Goal: Task Accomplishment & Management: Complete application form

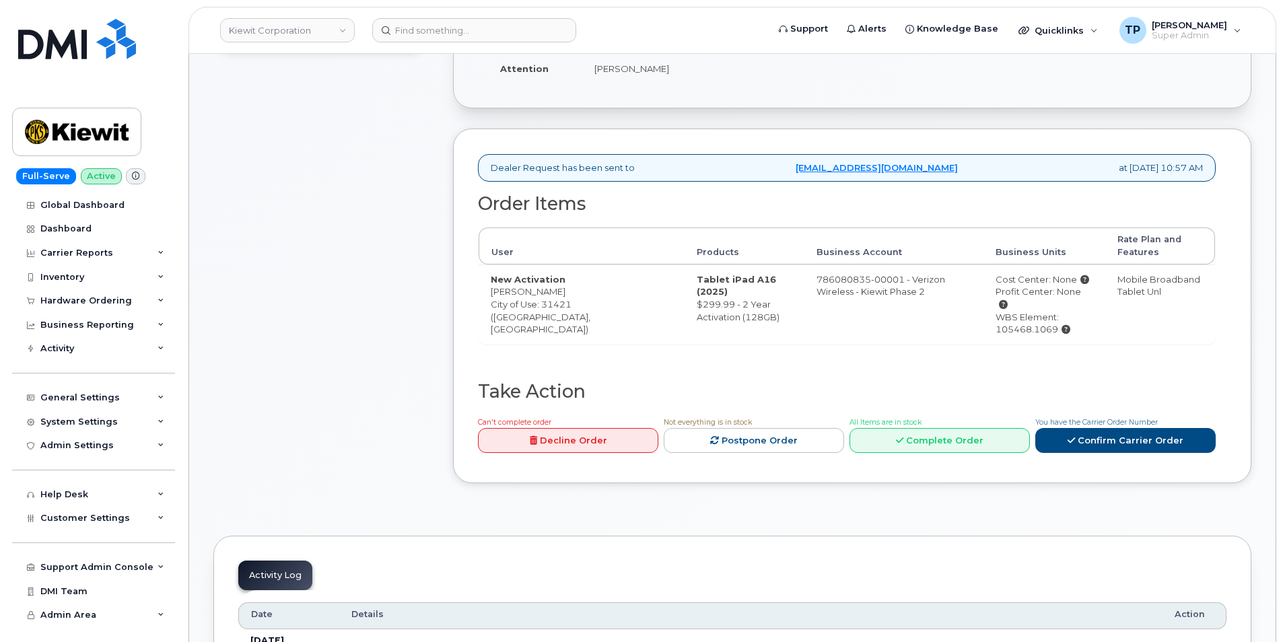
scroll to position [404, 0]
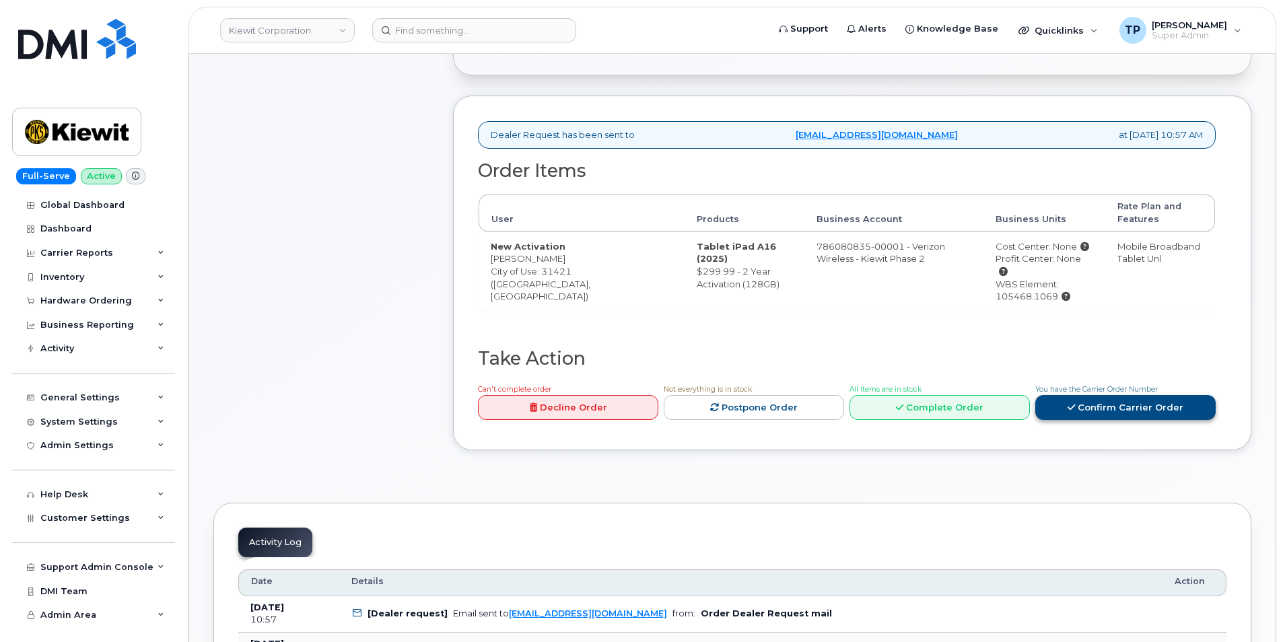
click at [1112, 400] on link "Confirm Carrier Order" at bounding box center [1125, 407] width 180 height 25
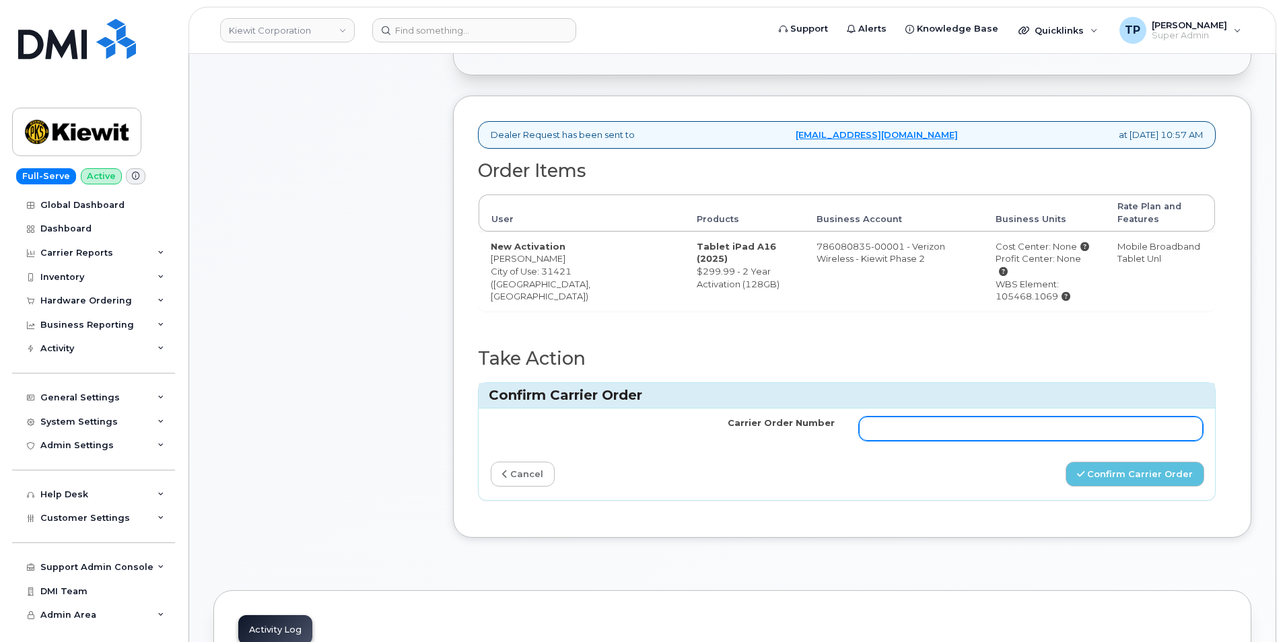
click at [1078, 424] on input "Carrier Order Number" at bounding box center [1031, 429] width 344 height 24
paste input "MB3000596414815"
type input "MB3000596414815"
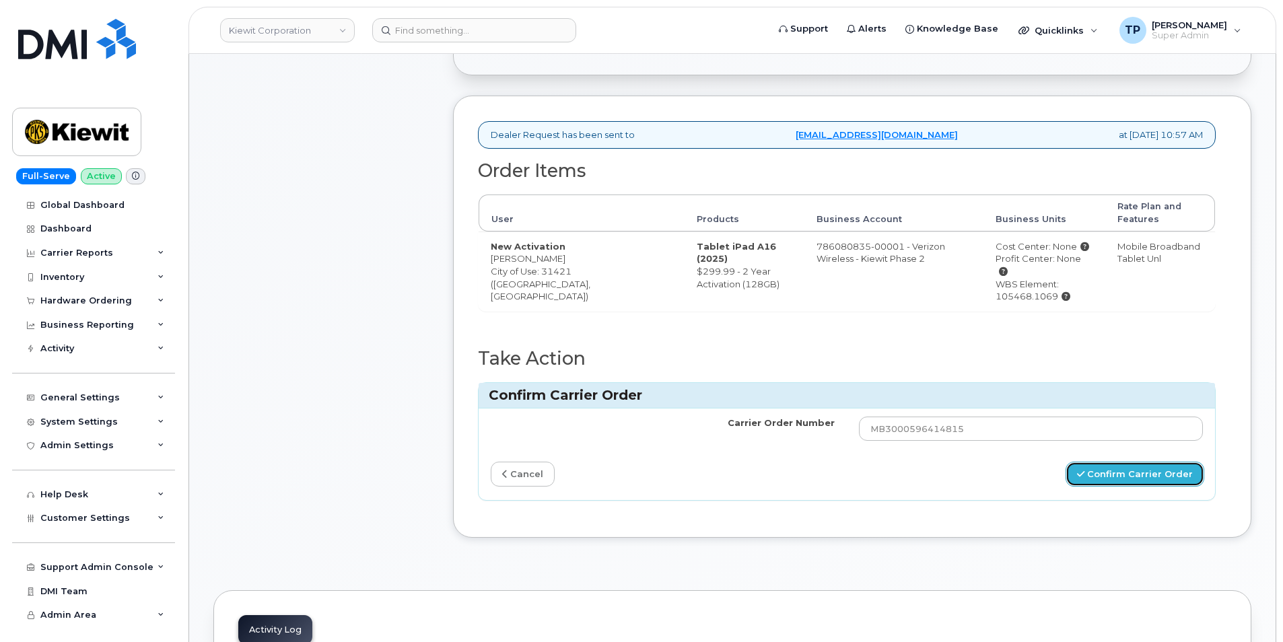
click at [1137, 471] on button "Confirm Carrier Order" at bounding box center [1134, 474] width 139 height 25
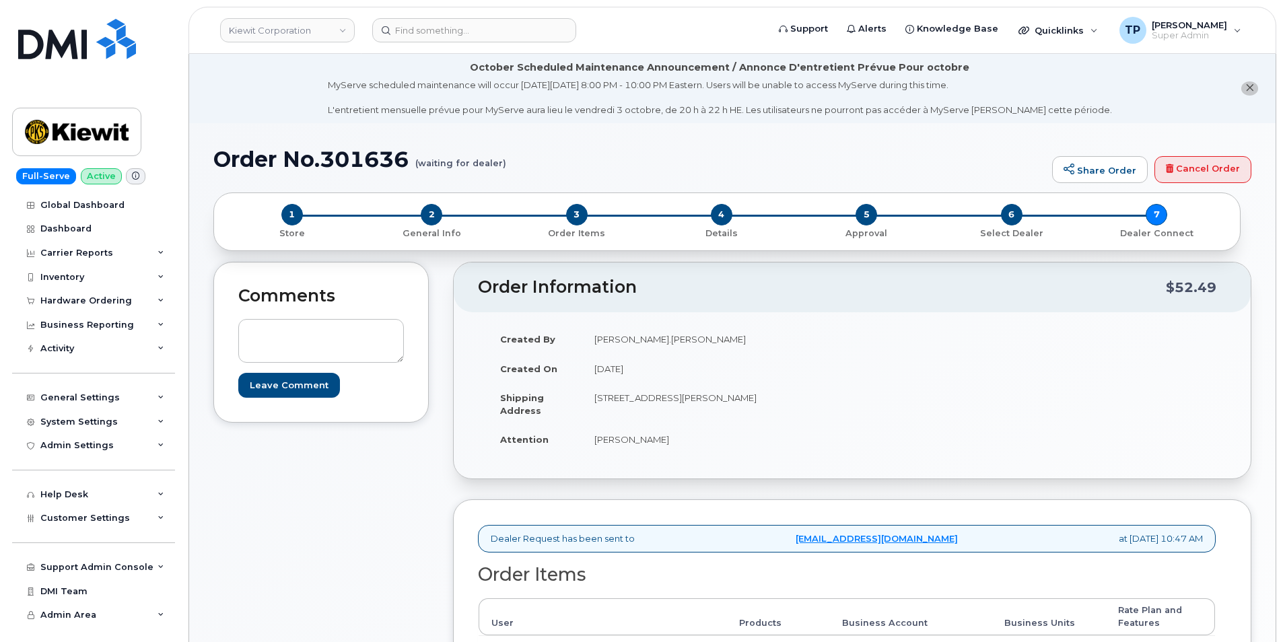
scroll to position [355, 0]
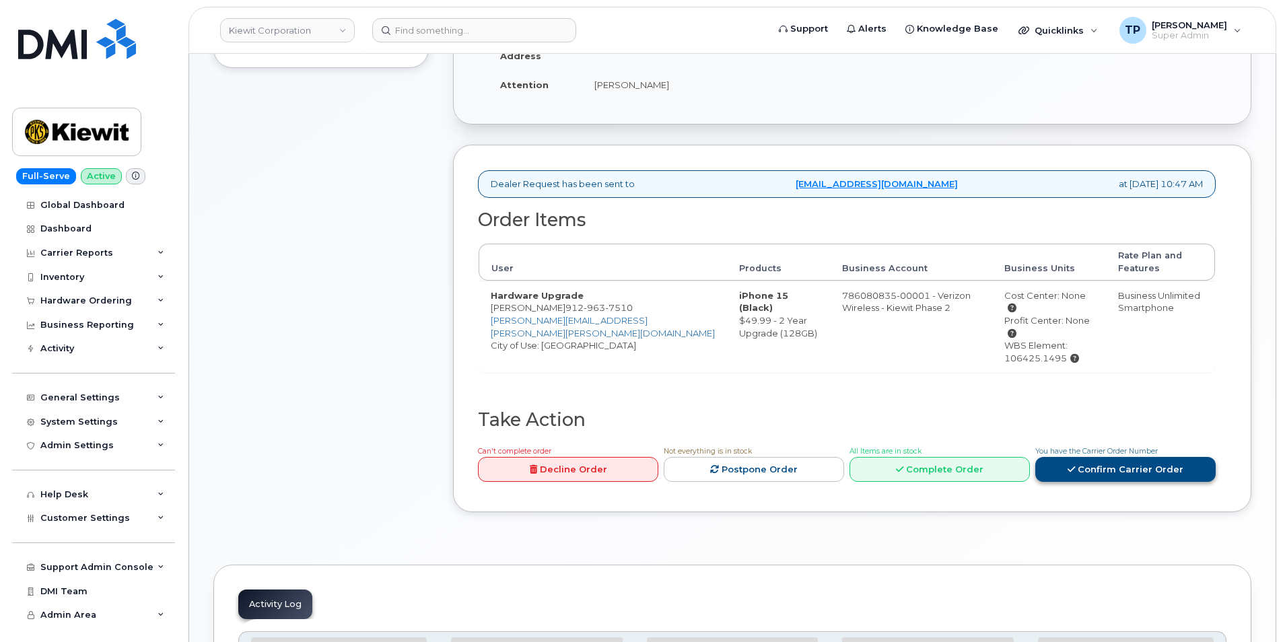
click at [1137, 457] on link "Confirm Carrier Order" at bounding box center [1125, 469] width 180 height 25
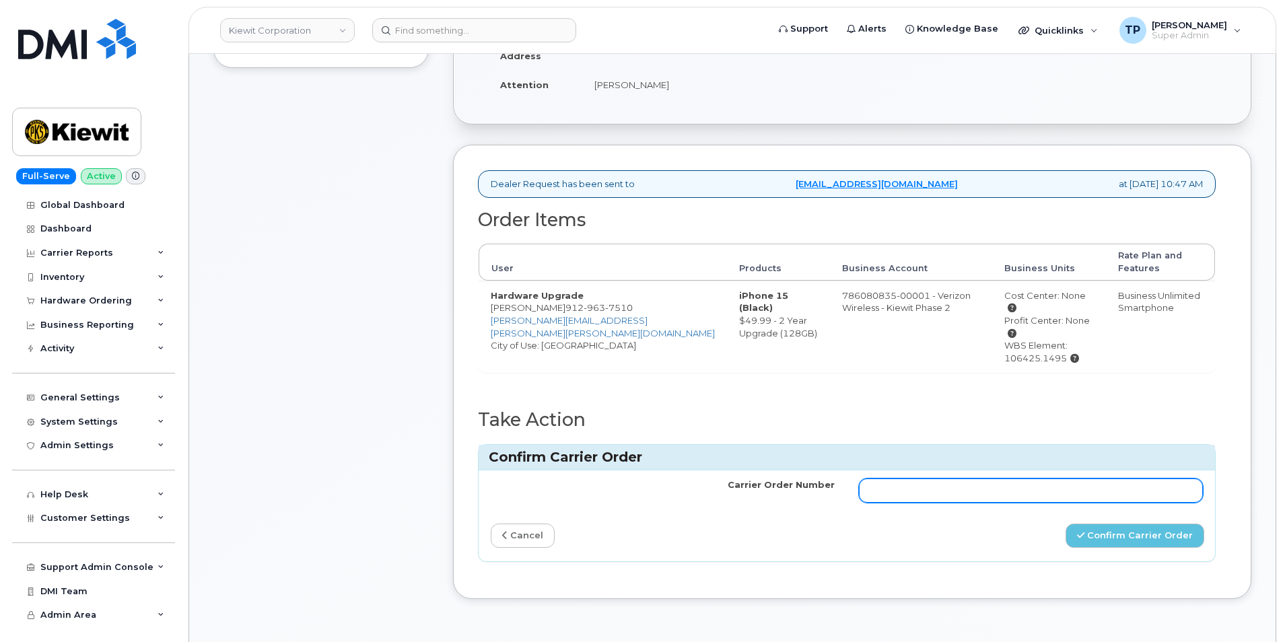
click at [1093, 478] on input "Carrier Order Number" at bounding box center [1031, 490] width 344 height 24
paste input "MB1000503565993"
type input "MB1000503565993"
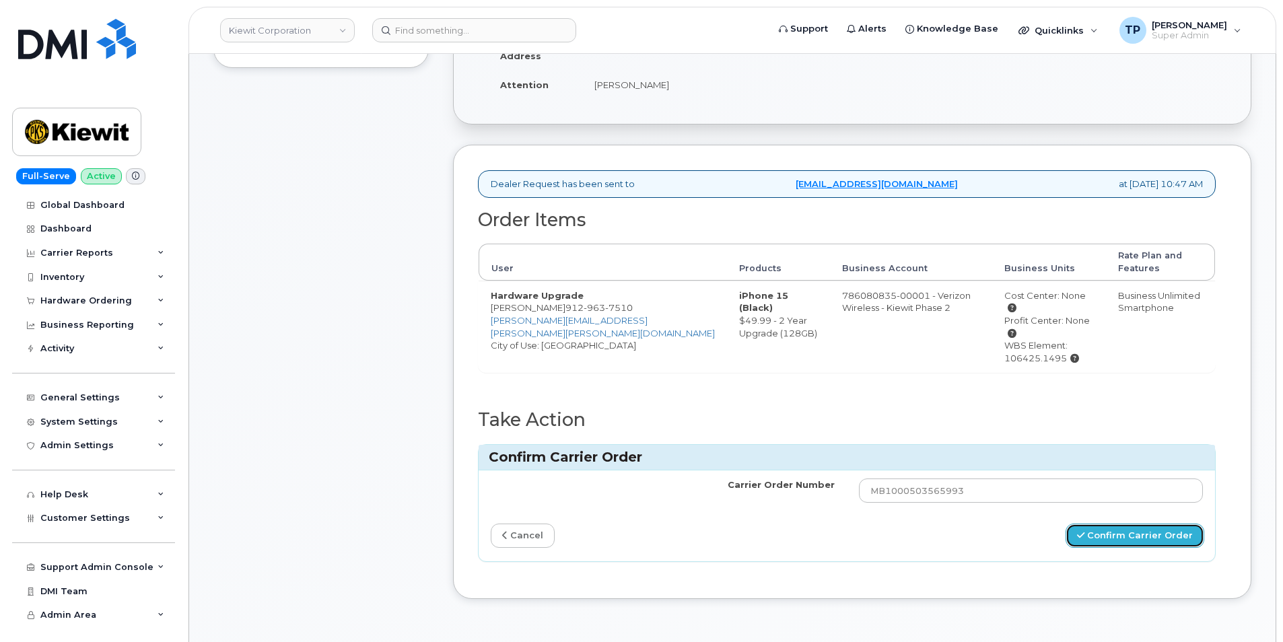
click at [1135, 524] on button "Confirm Carrier Order" at bounding box center [1134, 536] width 139 height 25
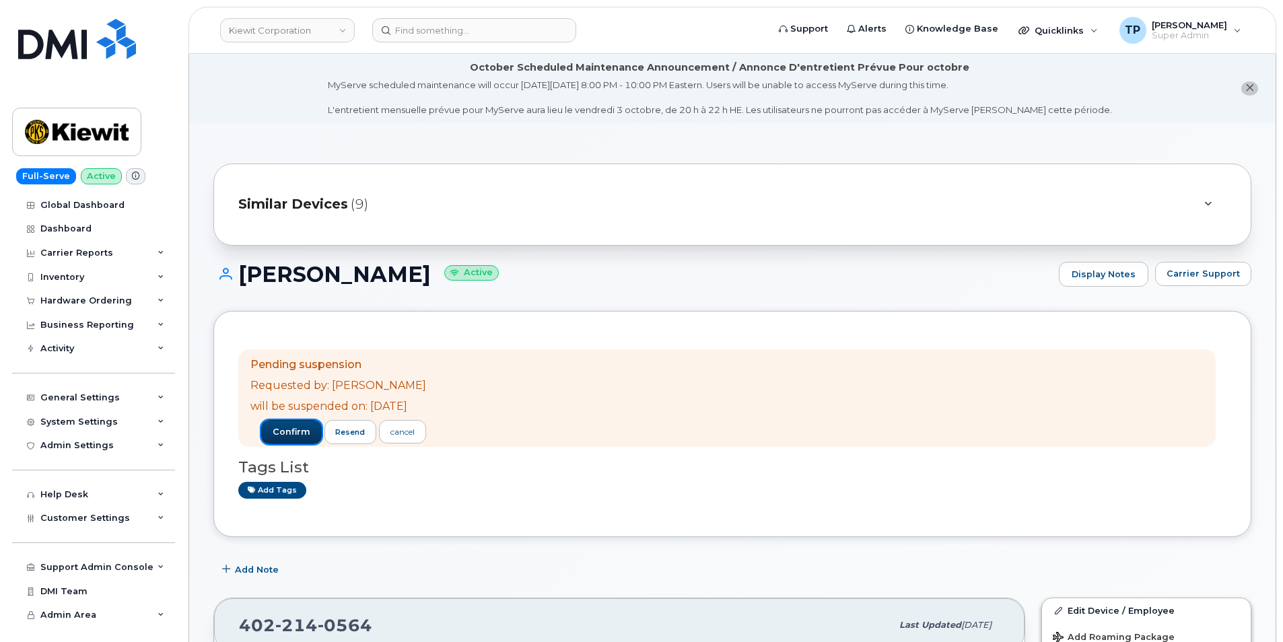
click at [302, 430] on span "confirm" at bounding box center [292, 432] width 38 height 12
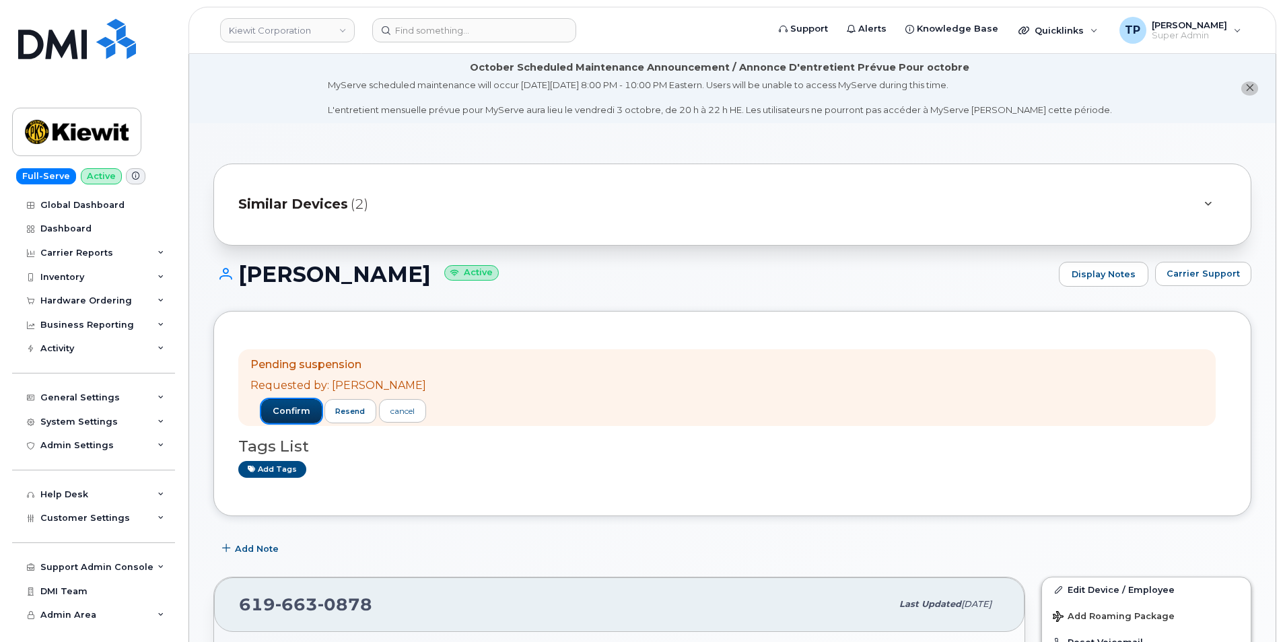
click at [289, 408] on span "confirm" at bounding box center [292, 411] width 38 height 12
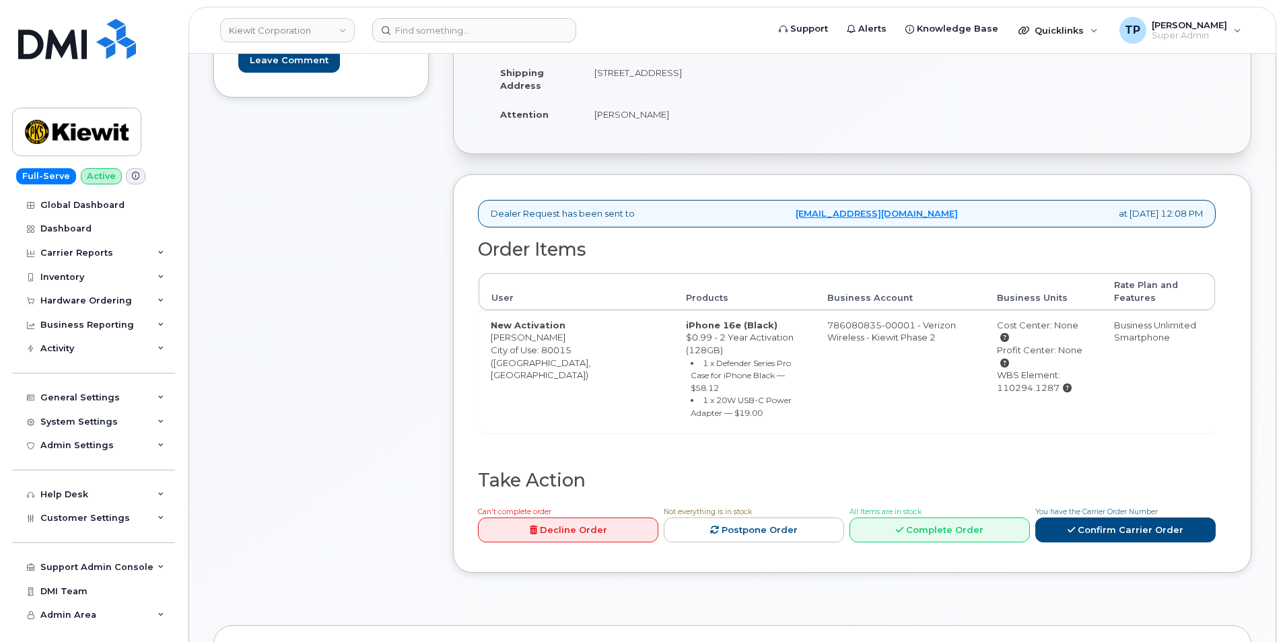
scroll to position [336, 0]
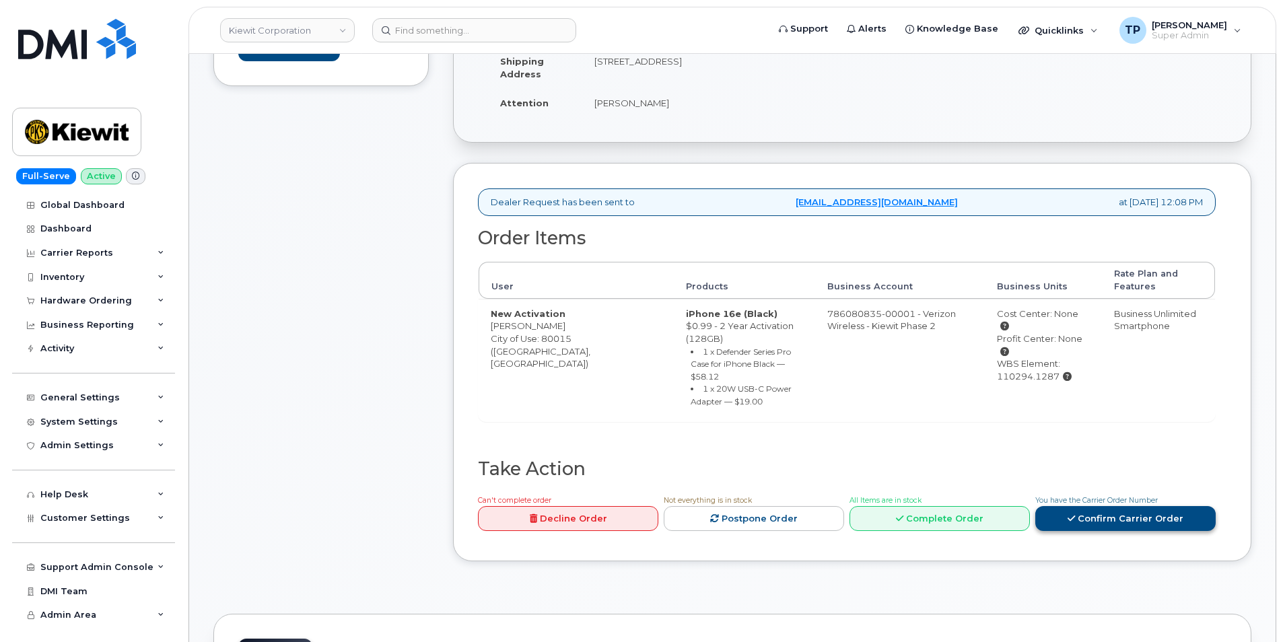
click at [1083, 506] on link "Confirm Carrier Order" at bounding box center [1125, 518] width 180 height 25
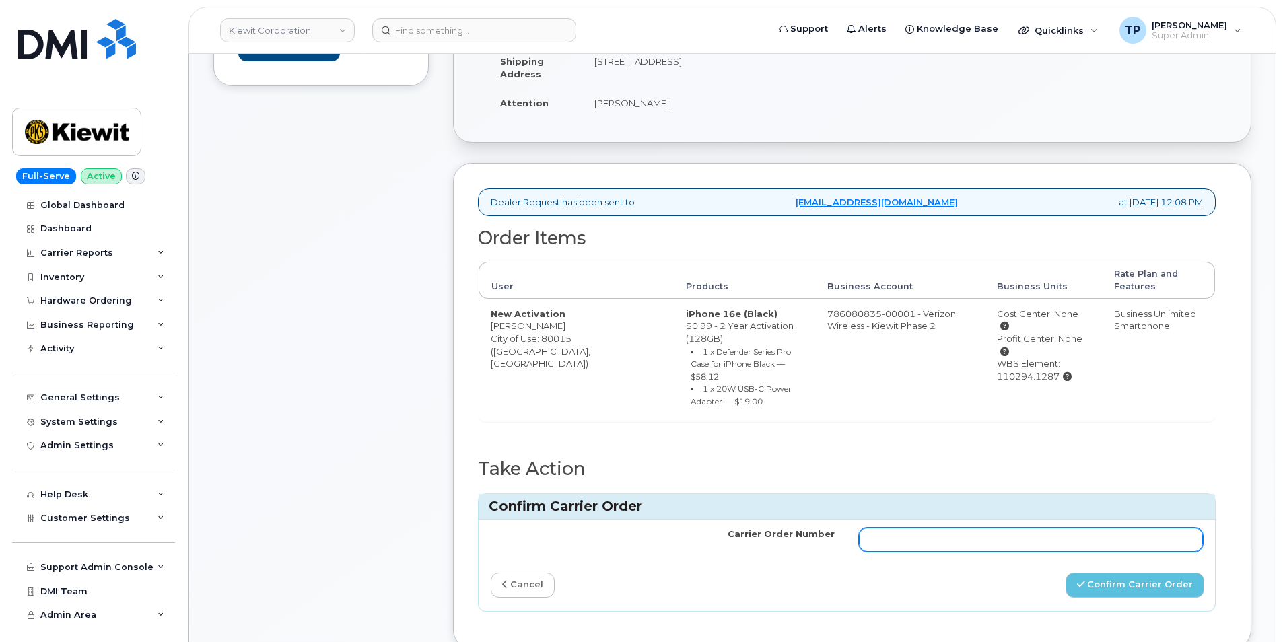
click at [1068, 528] on input "Carrier Order Number" at bounding box center [1031, 540] width 344 height 24
paste input "MB3000596425842"
type input "MB3000596425842"
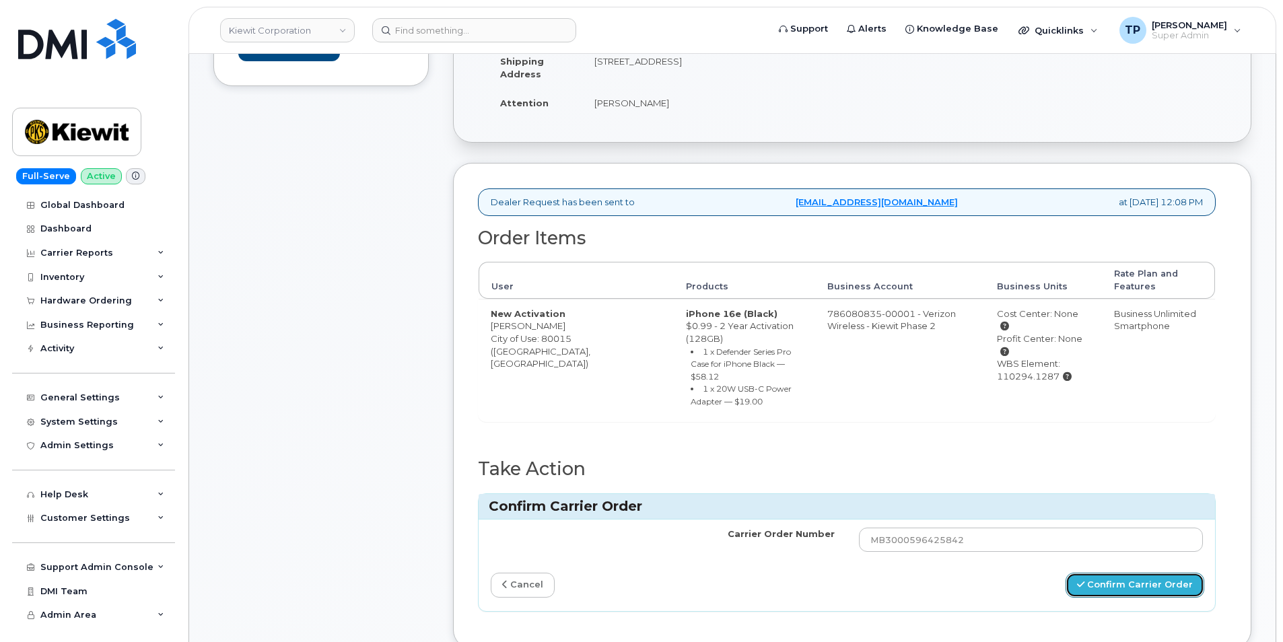
click at [1091, 573] on button "Confirm Carrier Order" at bounding box center [1134, 585] width 139 height 25
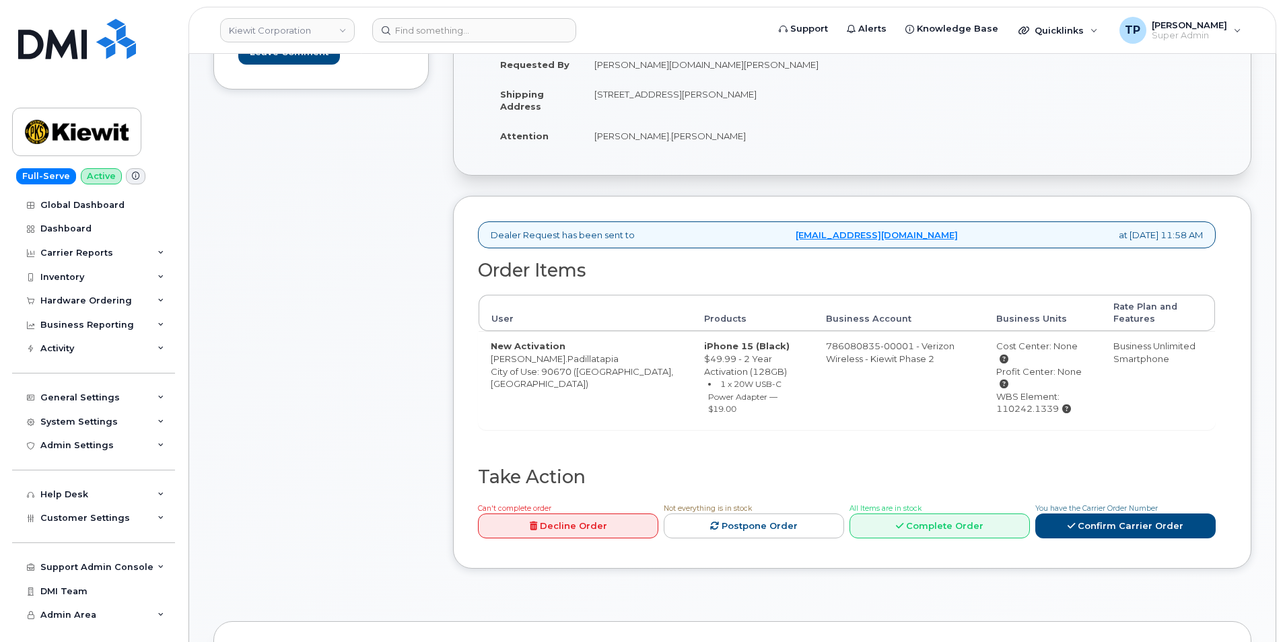
scroll to position [336, 0]
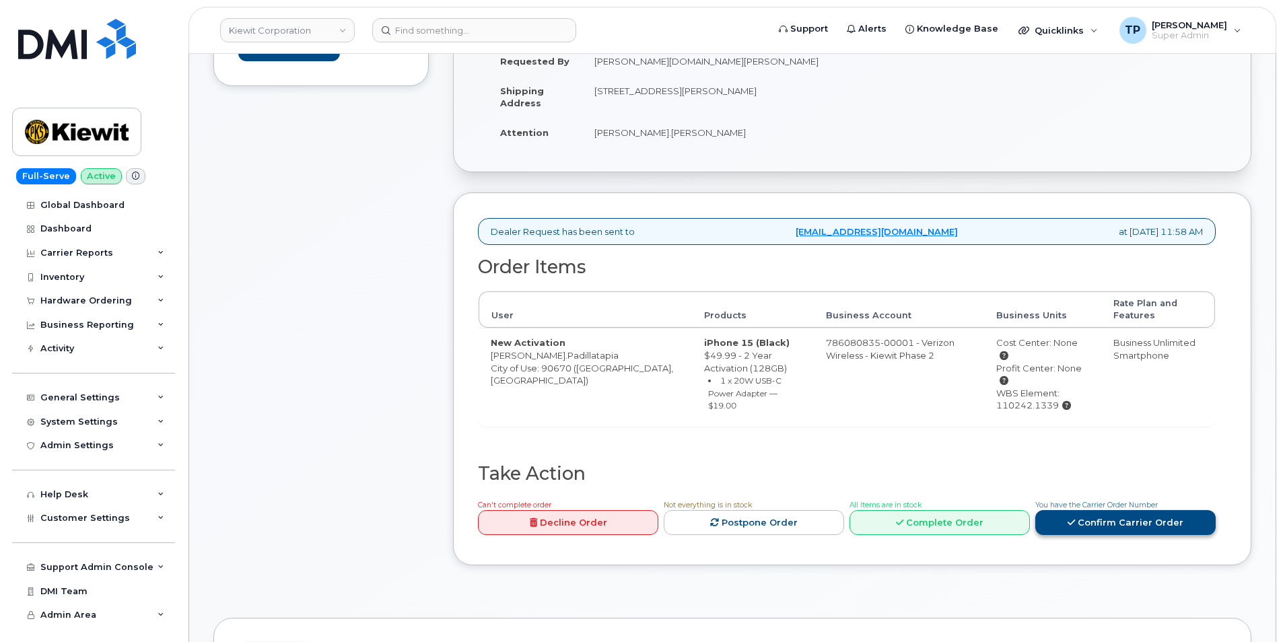
click at [1118, 510] on link "Confirm Carrier Order" at bounding box center [1125, 522] width 180 height 25
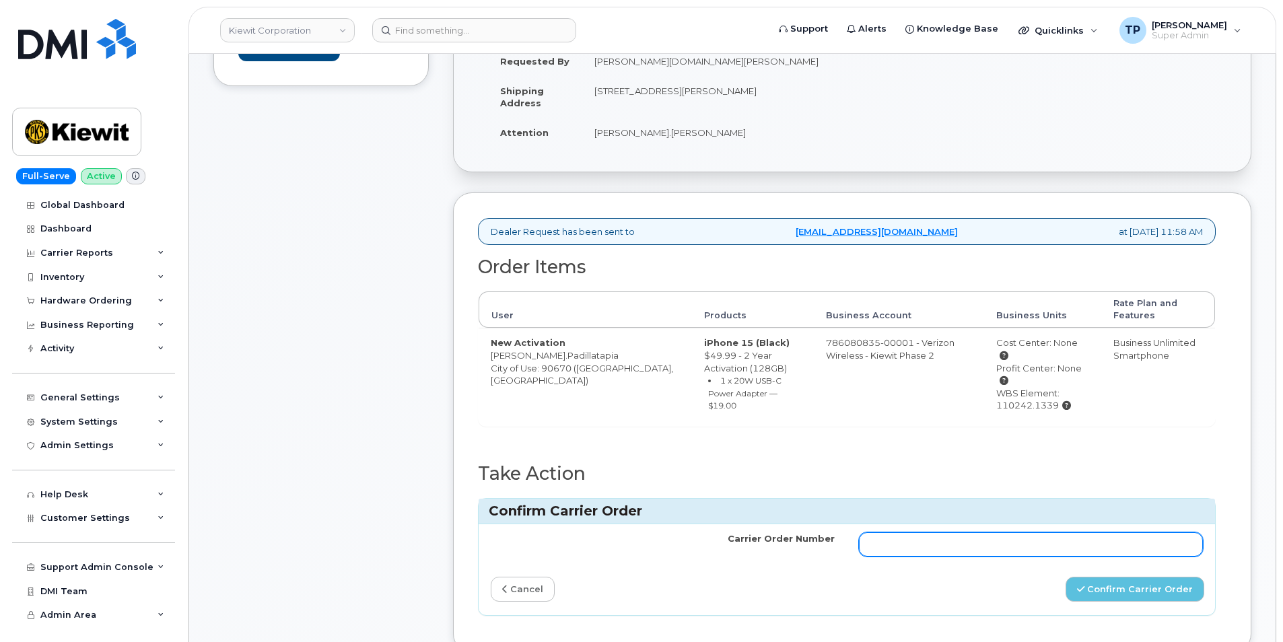
click at [1049, 532] on input "Carrier Order Number" at bounding box center [1031, 544] width 344 height 24
paste input "MB3000596432076"
type input "MB3000596432076"
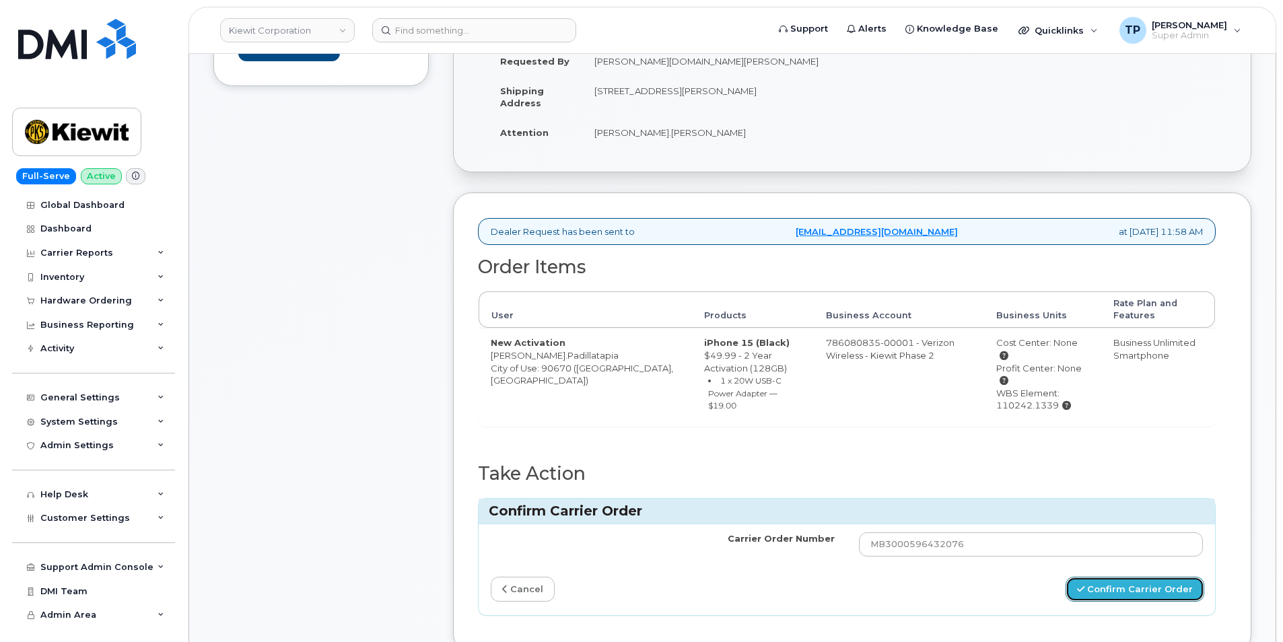
click at [1095, 581] on button "Confirm Carrier Order" at bounding box center [1134, 589] width 139 height 25
